Goal: Navigation & Orientation: Find specific page/section

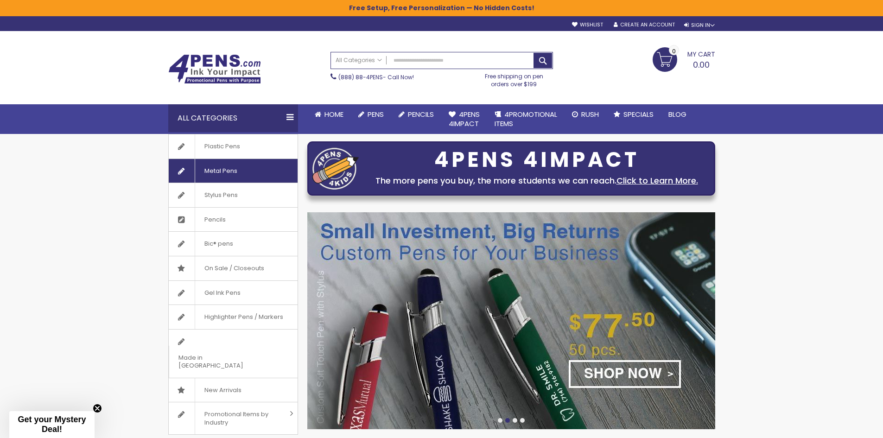
click at [222, 168] on span "Metal Pens" at bounding box center [221, 171] width 52 height 24
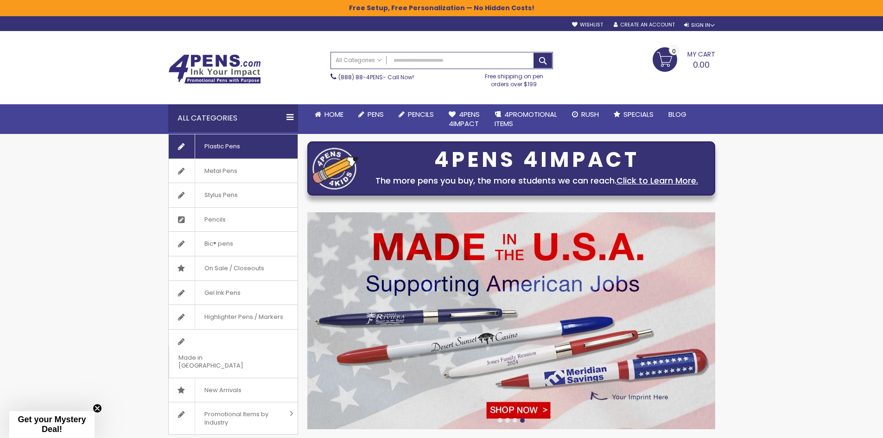
click at [246, 148] on span "Plastic Pens" at bounding box center [222, 146] width 55 height 24
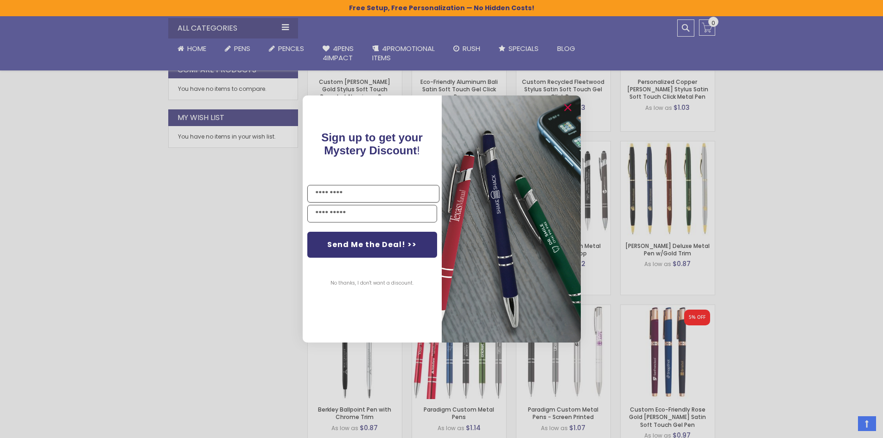
scroll to position [603, 0]
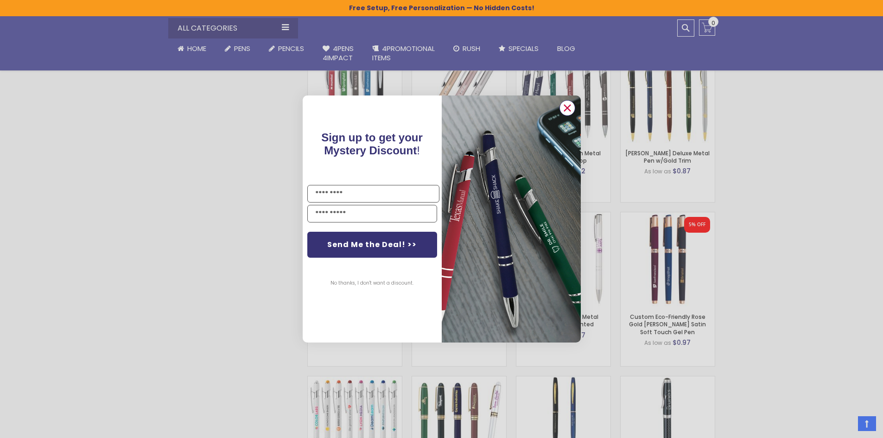
click at [573, 114] on icon "Close dialog" at bounding box center [567, 108] width 15 height 15
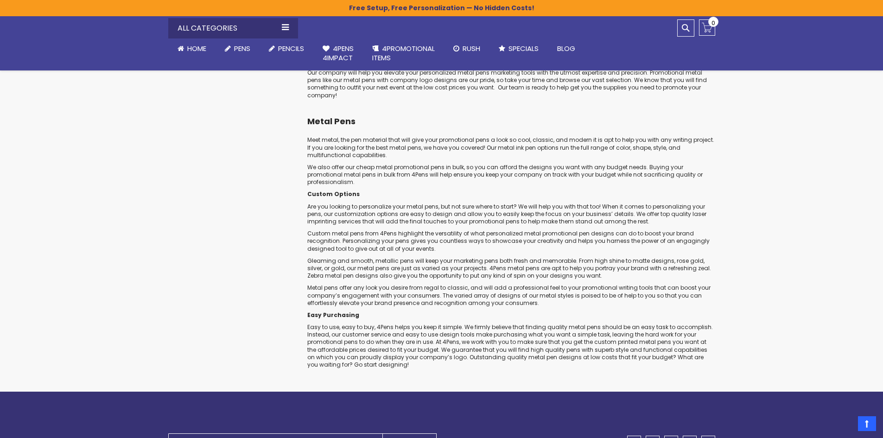
scroll to position [2828, 0]
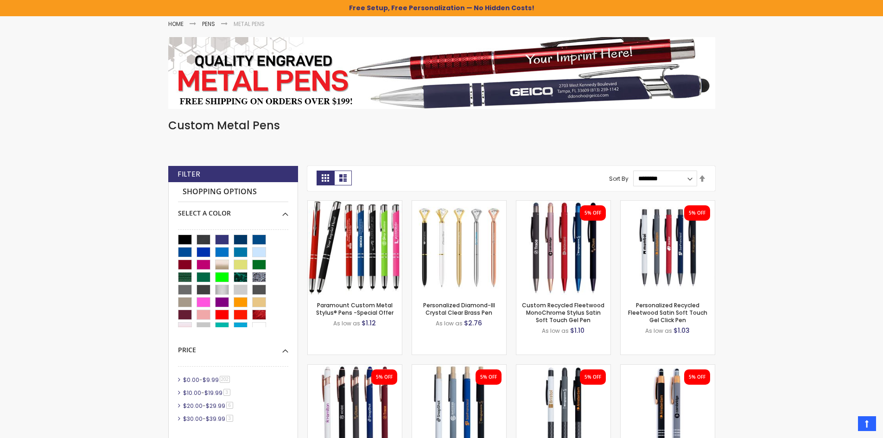
scroll to position [0, 0]
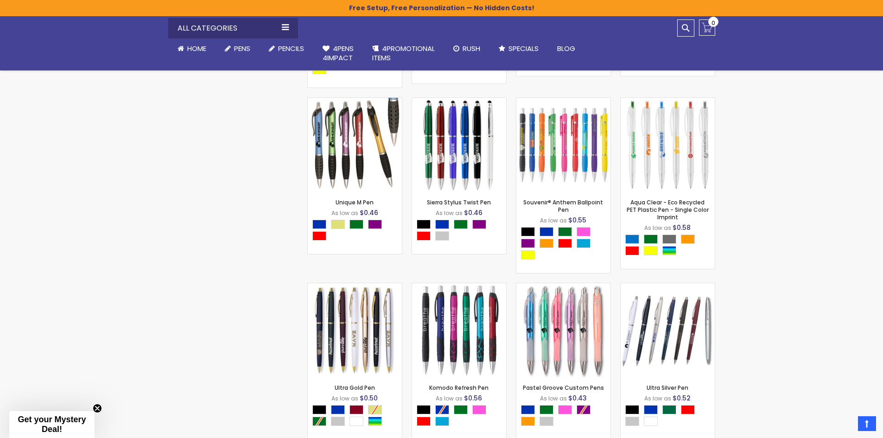
scroll to position [4502, 0]
